Goal: Task Accomplishment & Management: Use online tool/utility

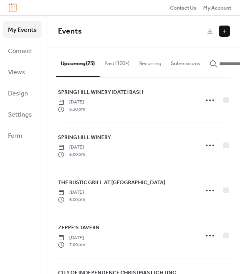
scroll to position [98, 0]
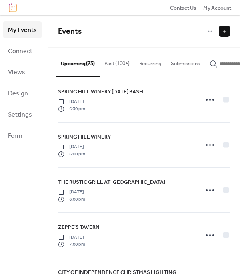
drag, startPoint x: 235, startPoint y: 106, endPoint x: 235, endPoint y: 119, distance: 12.4
click at [235, 119] on div "ZEPPE'S TAVERN [DATE] BASH [DATE] 7:30 pm [PERSON_NAME]'S A [PERSON_NAME] MARTI…" at bounding box center [144, 175] width 192 height 197
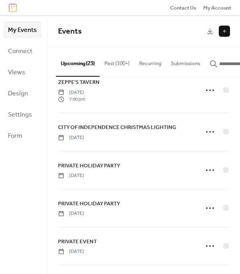
scroll to position [260, 0]
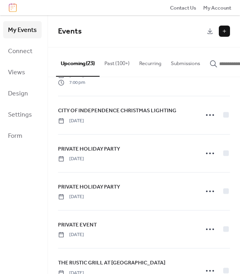
drag, startPoint x: 236, startPoint y: 137, endPoint x: 236, endPoint y: 152, distance: 14.8
click at [236, 152] on div "ZEPPE'S TAVERN [DATE] BASH [DATE] 7:30 pm [PERSON_NAME]'S A [PERSON_NAME] MARTI…" at bounding box center [144, 175] width 192 height 197
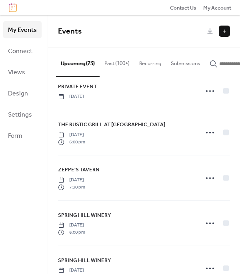
scroll to position [403, 0]
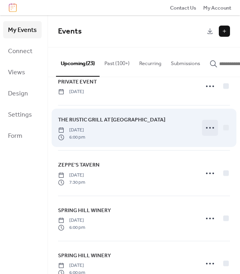
click at [209, 129] on icon at bounding box center [209, 127] width 13 height 13
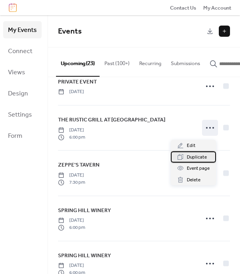
click at [193, 158] on span "Duplicate" at bounding box center [197, 157] width 20 height 8
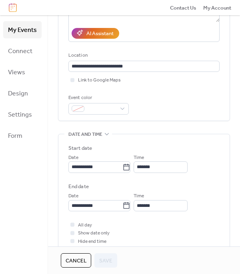
scroll to position [139, 0]
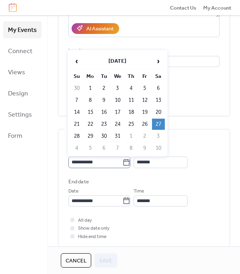
click at [128, 163] on icon at bounding box center [126, 163] width 8 height 8
click at [122, 163] on input "**********" at bounding box center [95, 162] width 54 height 11
click at [157, 61] on span "›" at bounding box center [158, 61] width 12 height 16
click at [156, 122] on td "24" at bounding box center [158, 124] width 13 height 11
type input "**********"
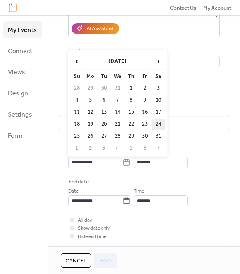
type input "**********"
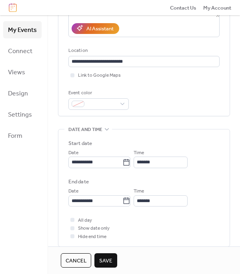
click at [107, 261] on span "Save" at bounding box center [105, 261] width 13 height 8
